Goal: Transaction & Acquisition: Purchase product/service

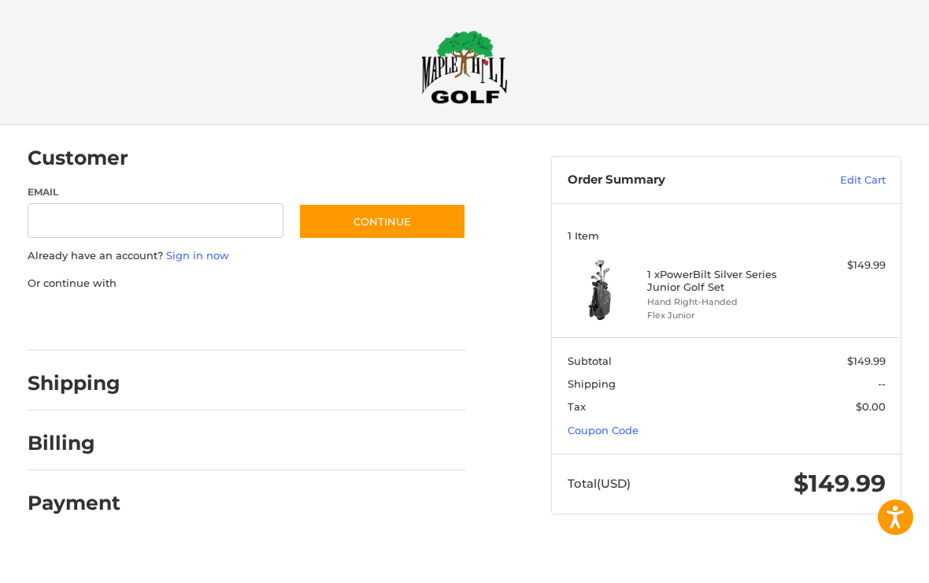
click at [647, 429] on section "Subtotal $149.99 Shipping -- Tax $0.00 Coupon Code" at bounding box center [726, 396] width 349 height 116
click at [798, 436] on section "Subtotal $149.99 Shipping -- Tax $0.00 Coupon Code" at bounding box center [726, 396] width 349 height 116
click at [627, 424] on link "Coupon Code" at bounding box center [603, 430] width 71 height 13
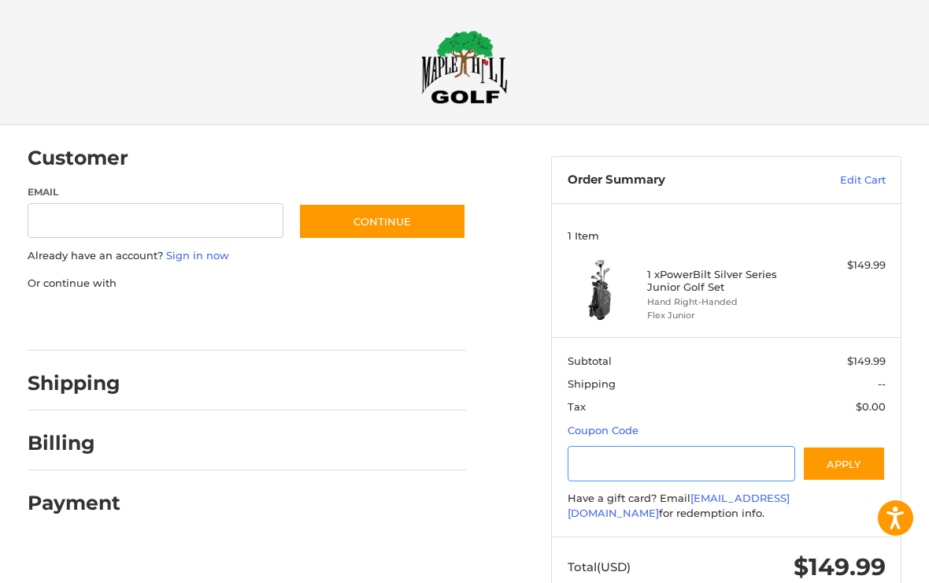
click at [683, 454] on input "Gift Certificate or Coupon Code" at bounding box center [682, 463] width 228 height 35
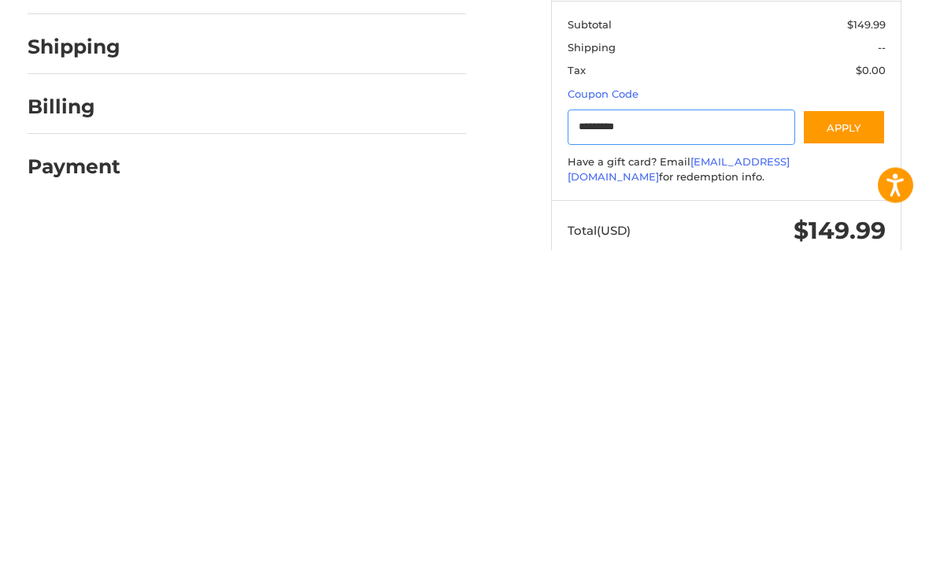
type input "*********"
click at [865, 442] on button "Apply" at bounding box center [843, 459] width 83 height 35
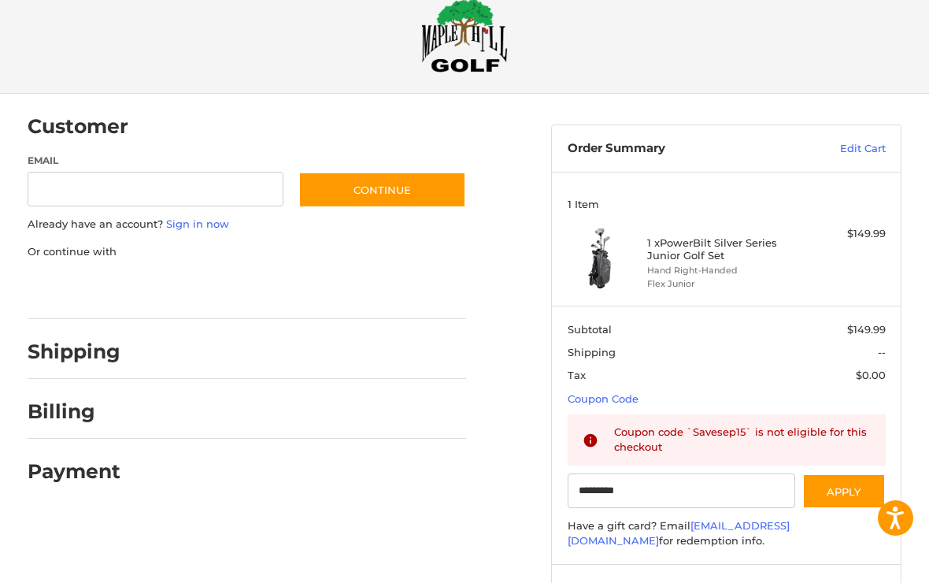
scroll to position [0, 0]
